Goal: Information Seeking & Learning: Learn about a topic

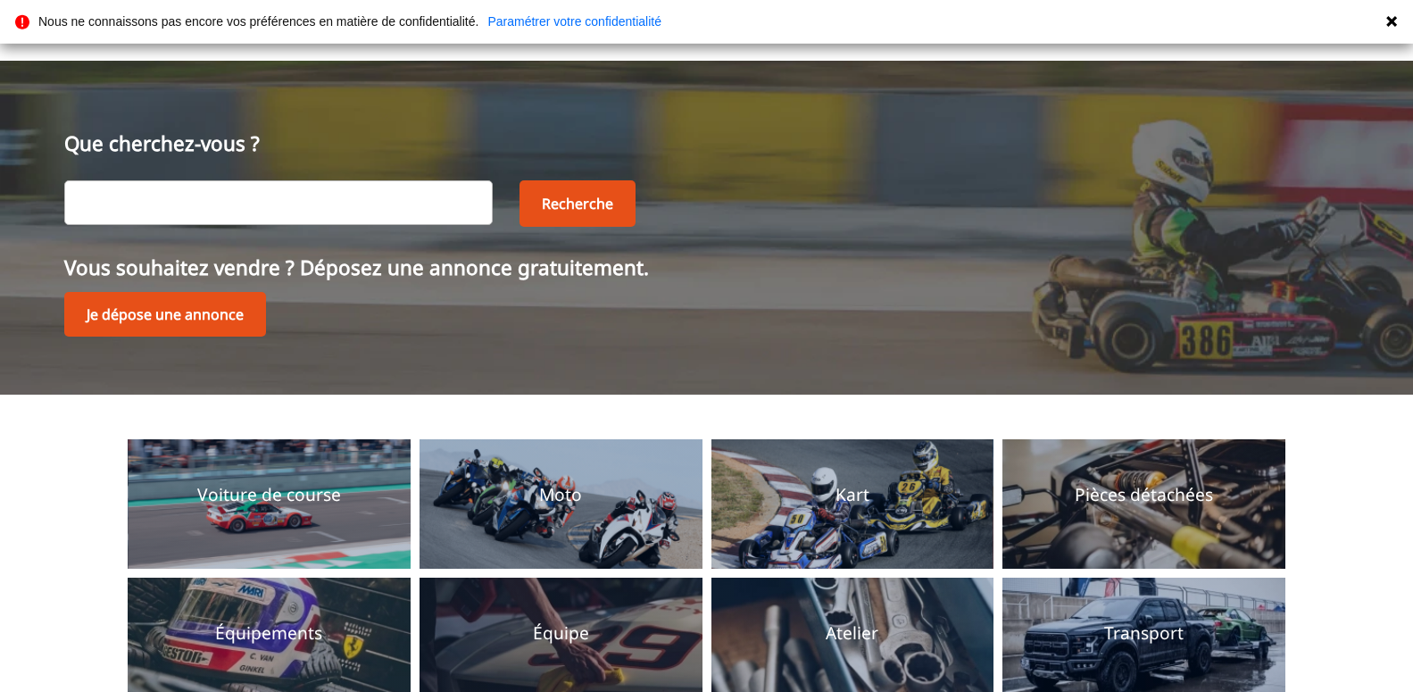
scroll to position [182, 0]
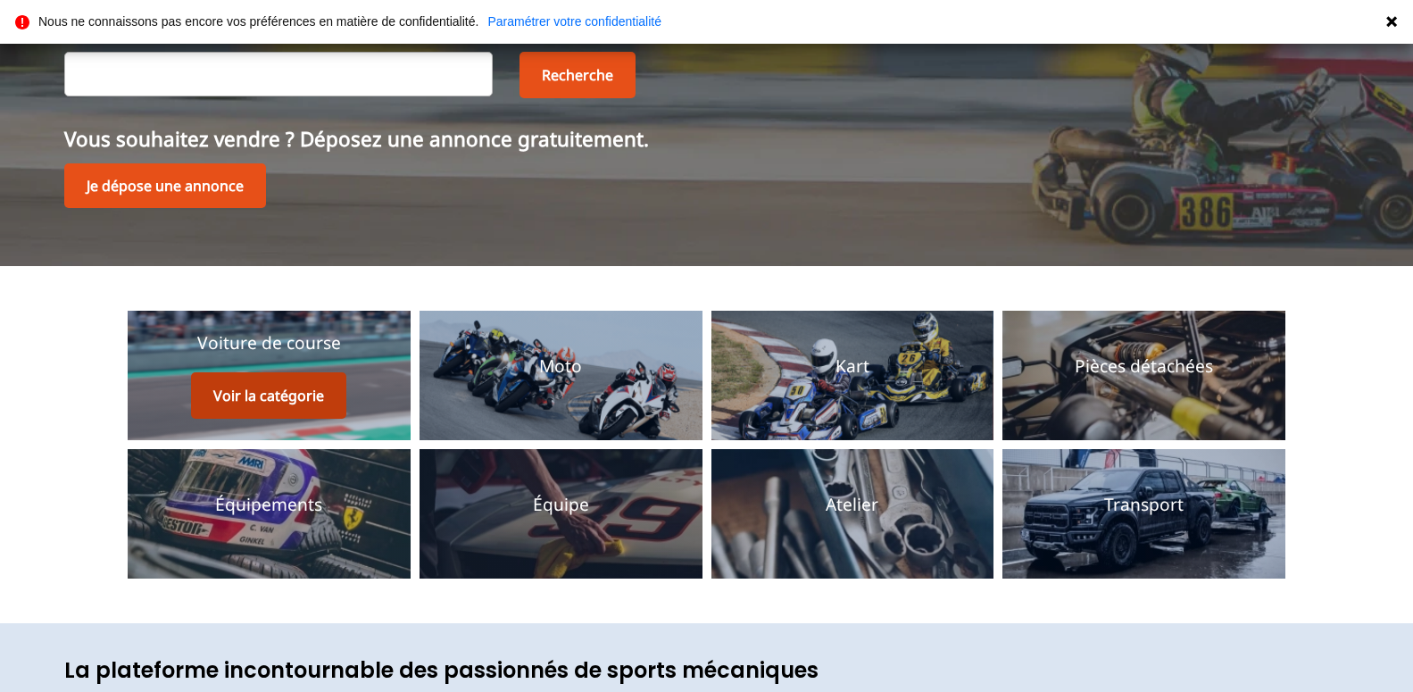
click at [316, 391] on button "Voir la catégorie" at bounding box center [268, 395] width 155 height 46
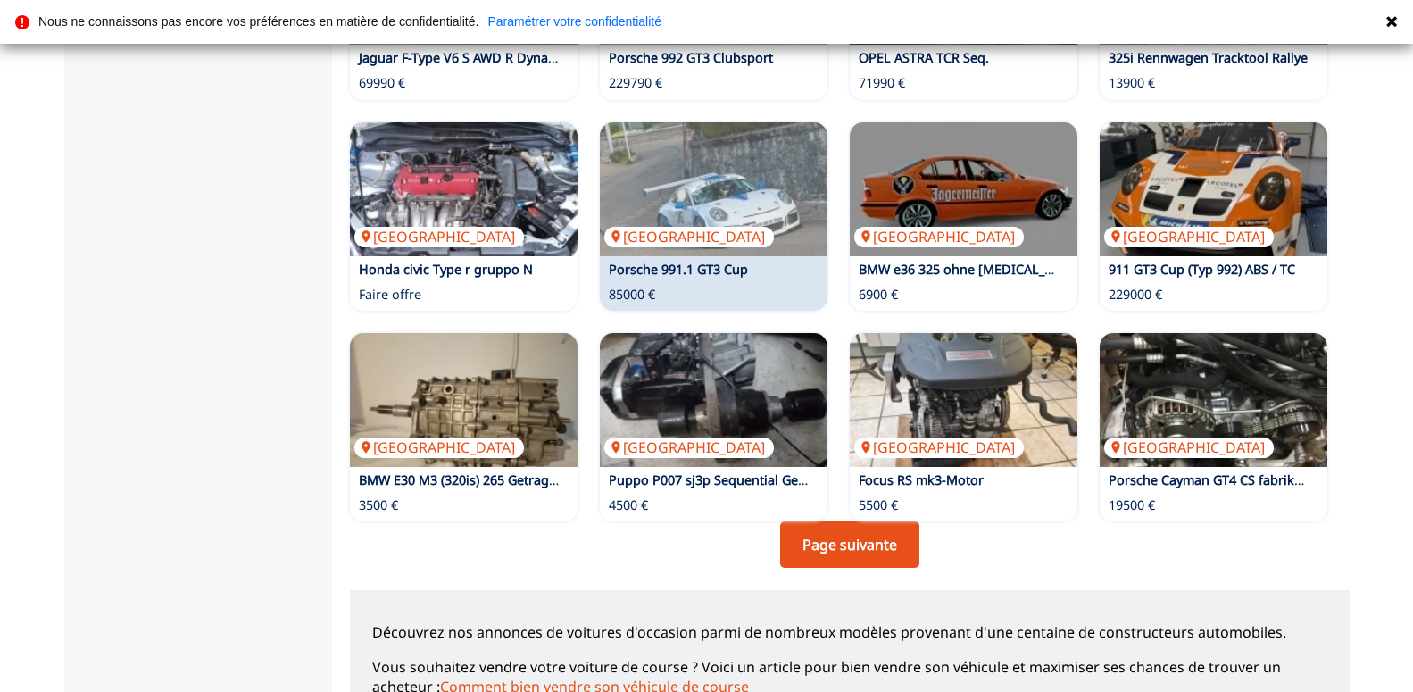
scroll to position [1275, 0]
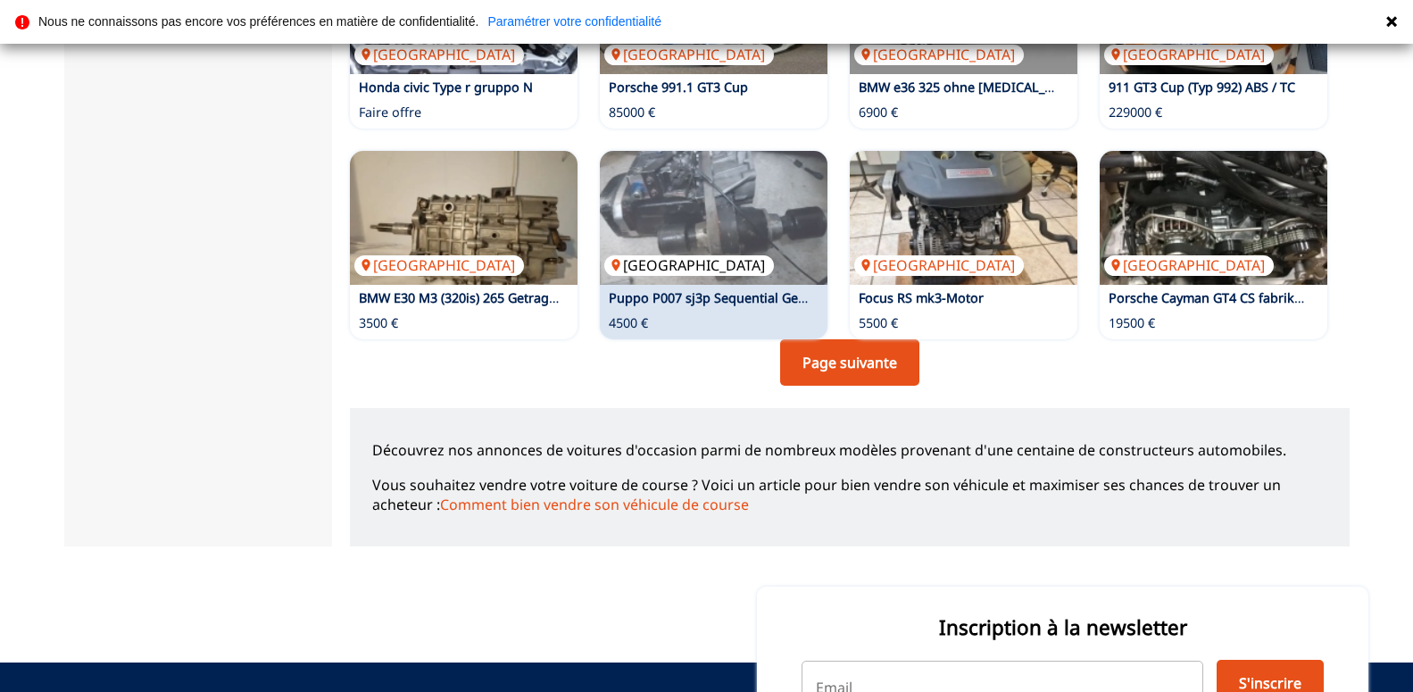
click at [701, 226] on img at bounding box center [714, 218] width 228 height 134
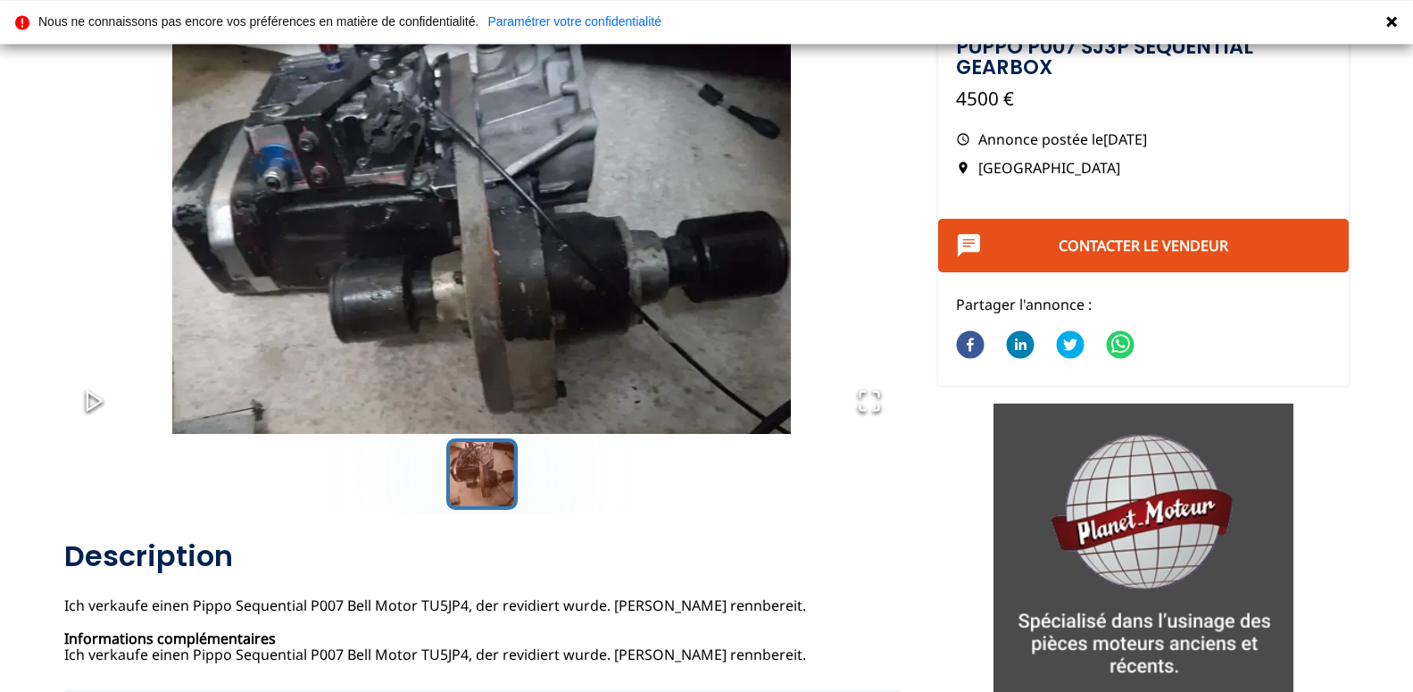
scroll to position [182, 0]
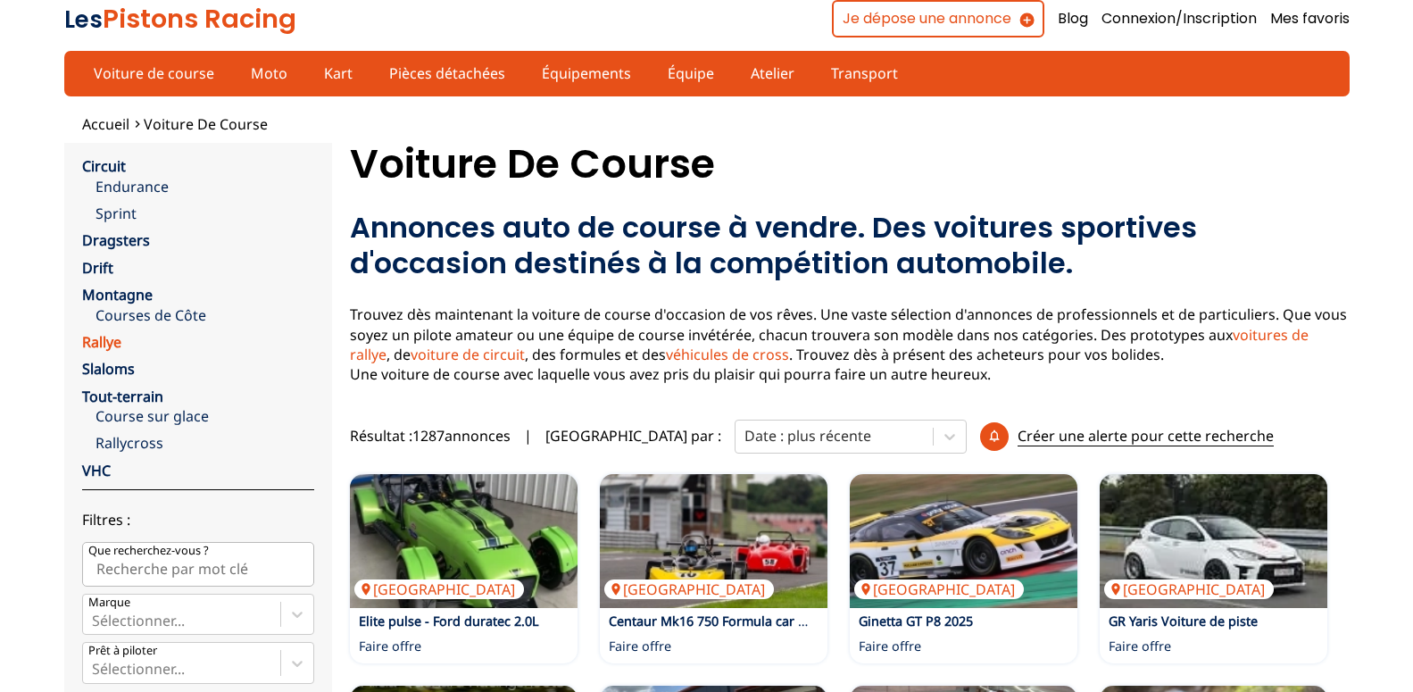
click at [121, 342] on link "Rallye" at bounding box center [101, 342] width 39 height 20
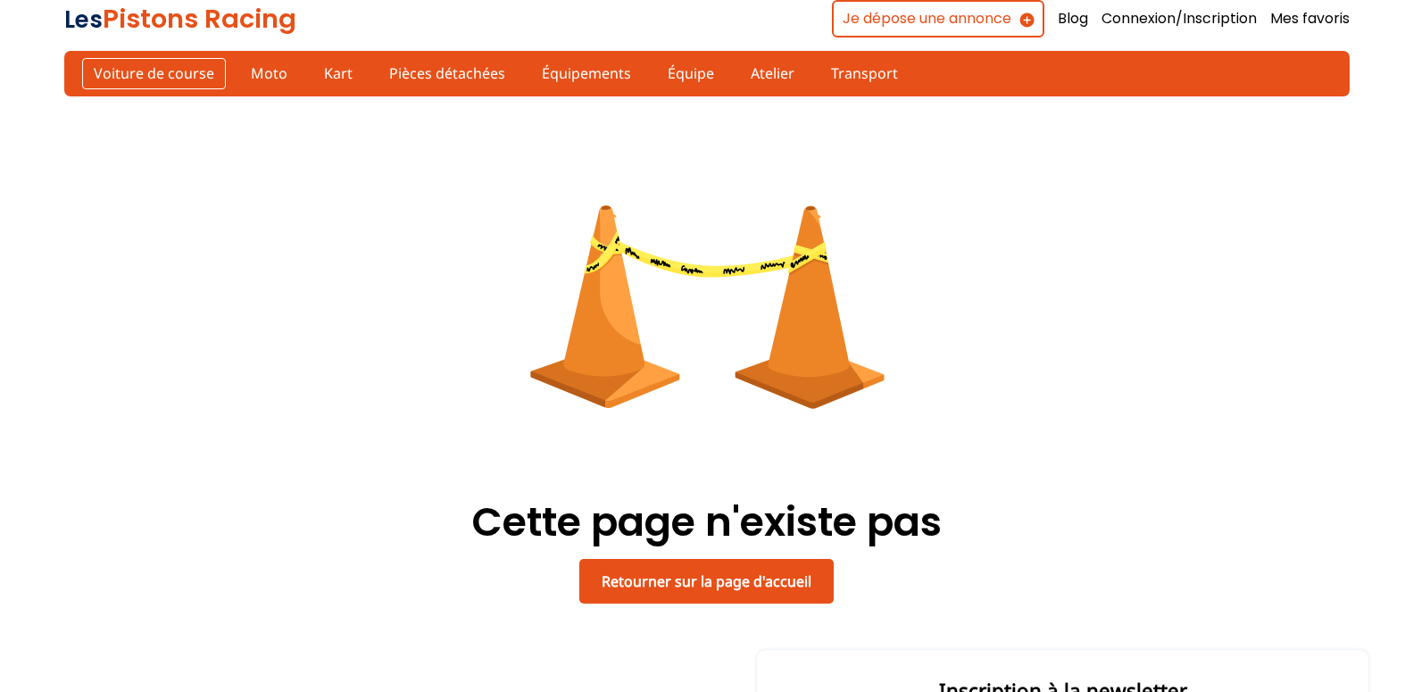
click at [147, 68] on link "Voiture de course" at bounding box center [154, 73] width 144 height 30
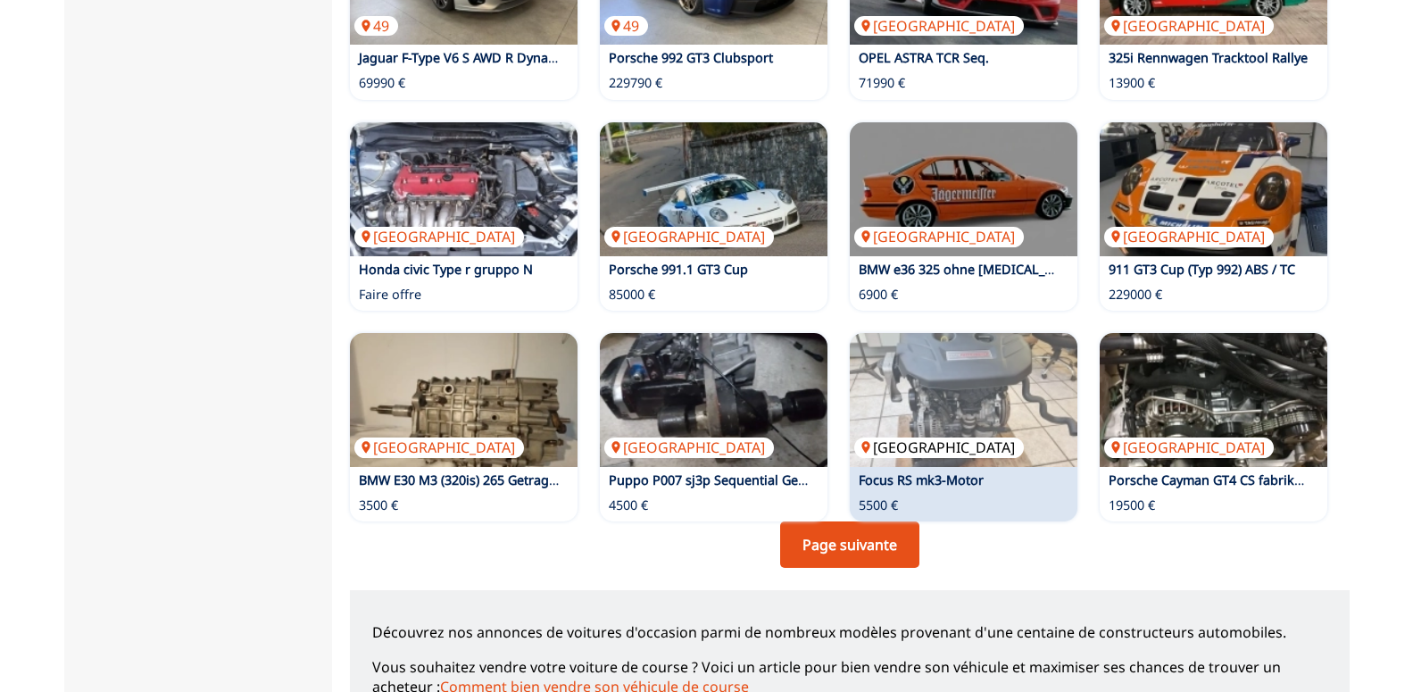
scroll to position [1184, 0]
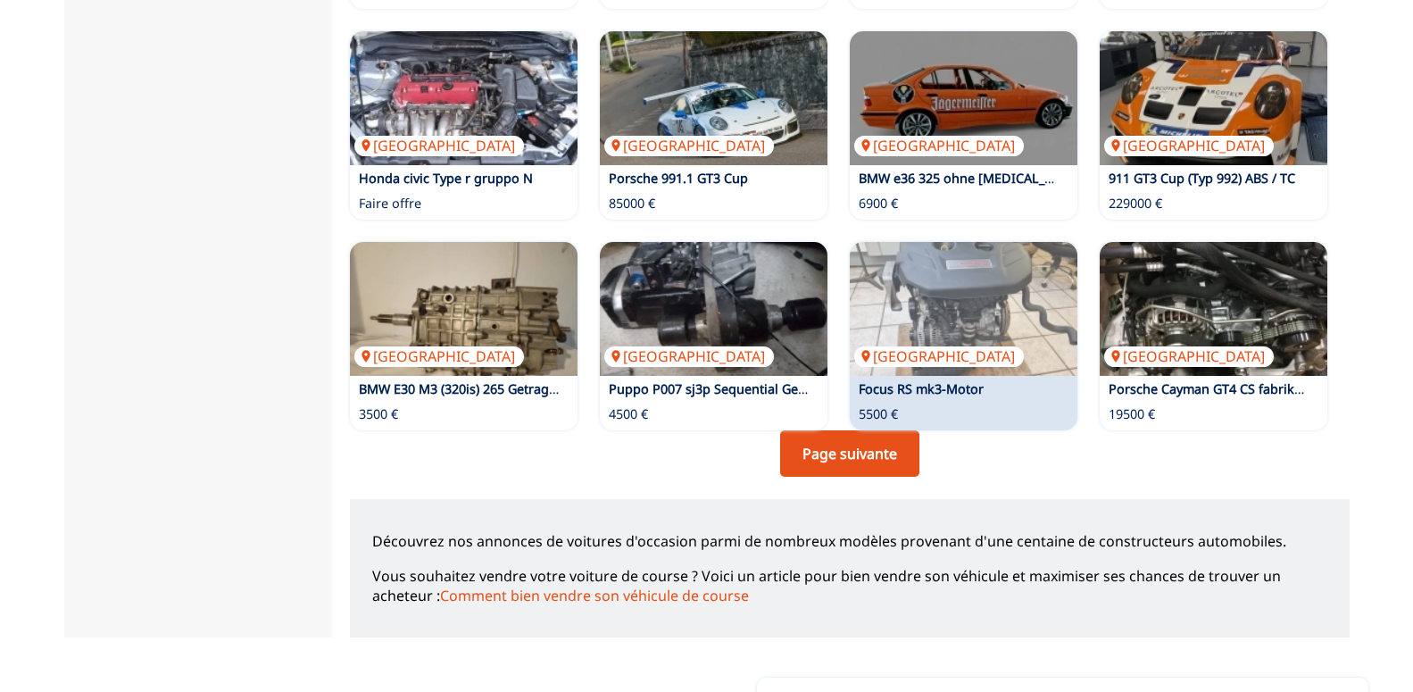
click at [858, 459] on link "Page suivante" at bounding box center [849, 453] width 139 height 46
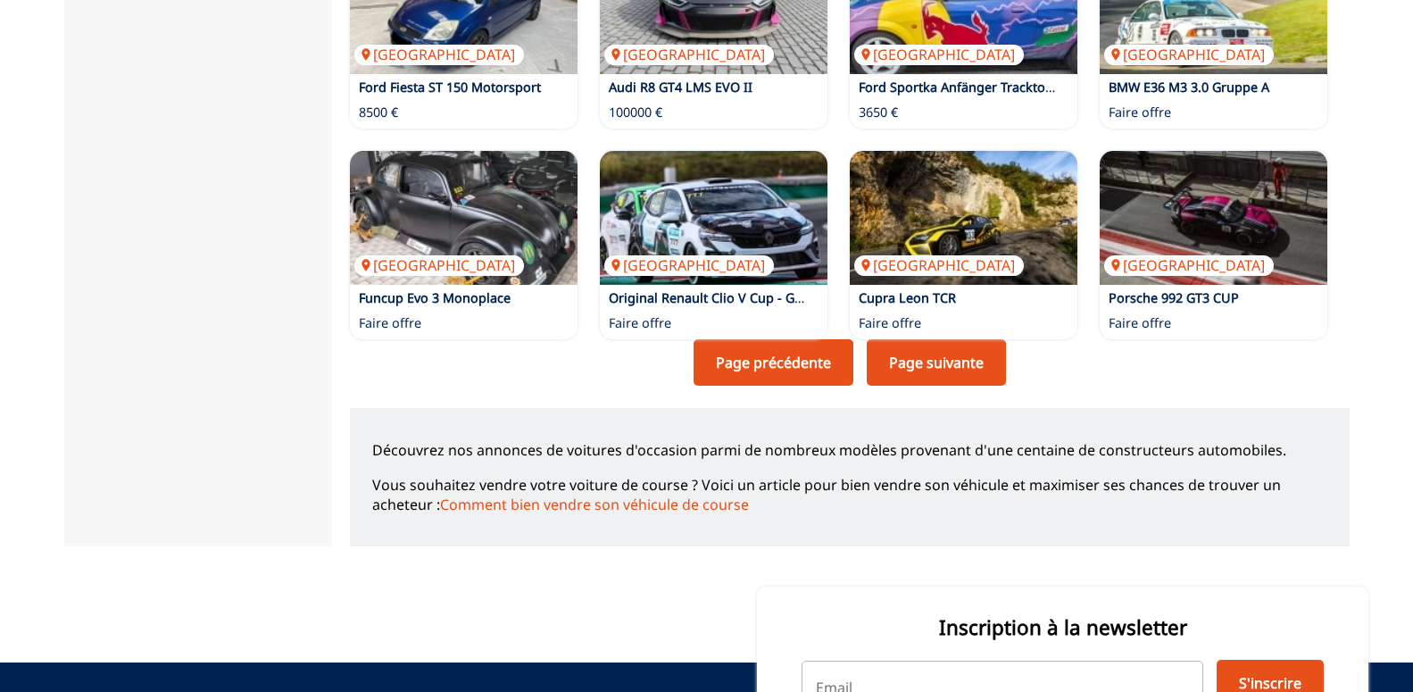
scroll to position [1184, 0]
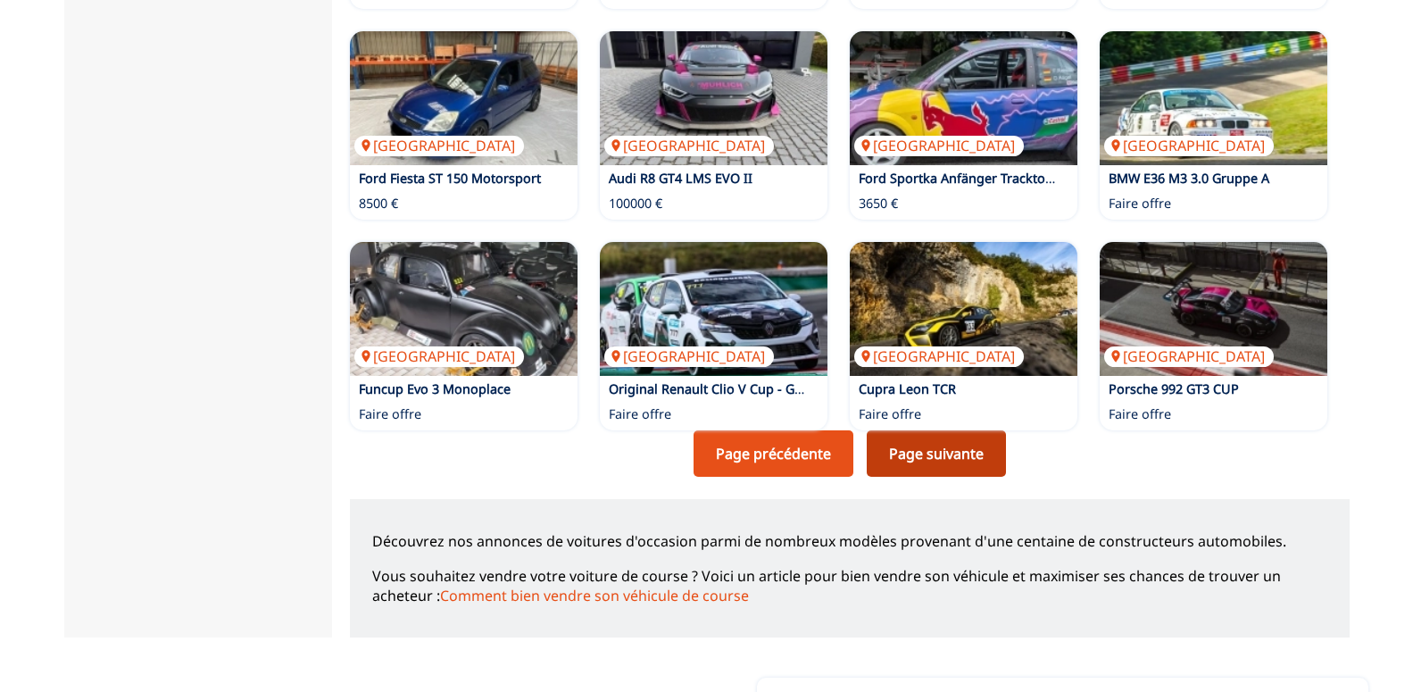
click at [959, 460] on link "Page suivante" at bounding box center [936, 453] width 139 height 46
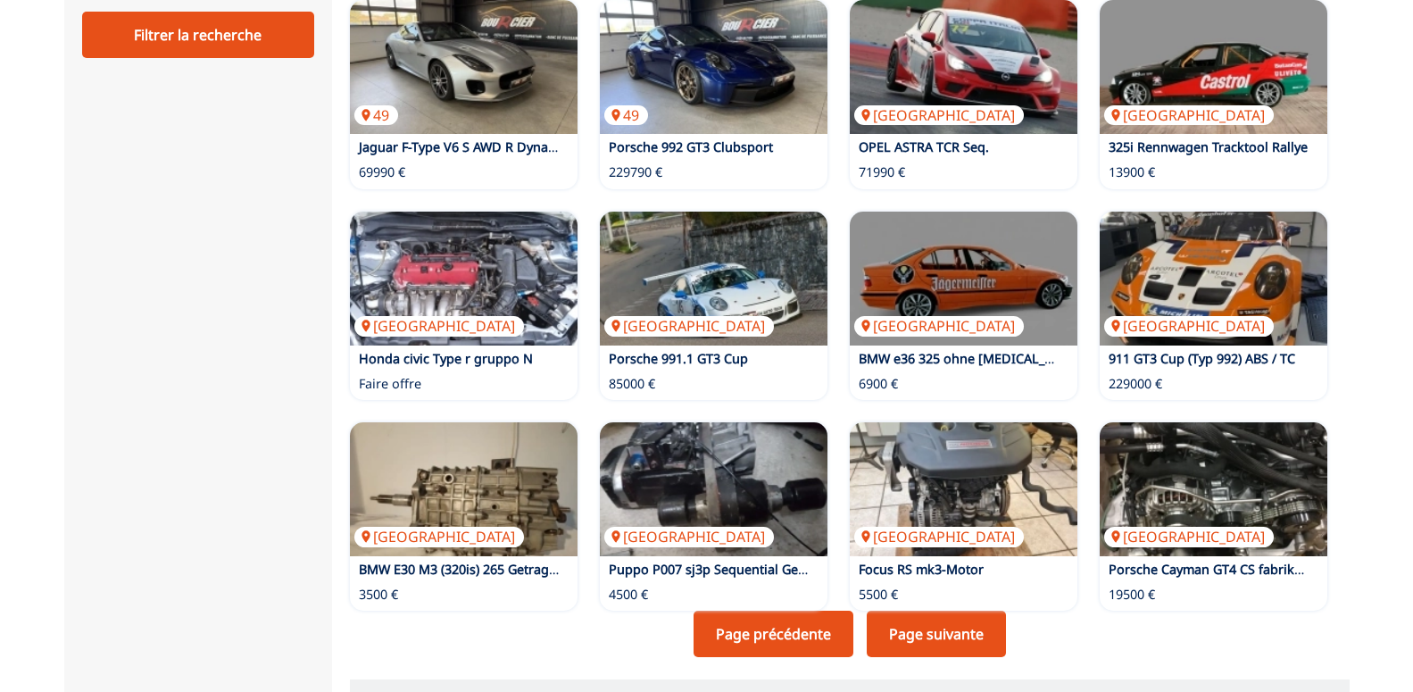
scroll to position [983, 0]
